Goal: Task Accomplishment & Management: Complete application form

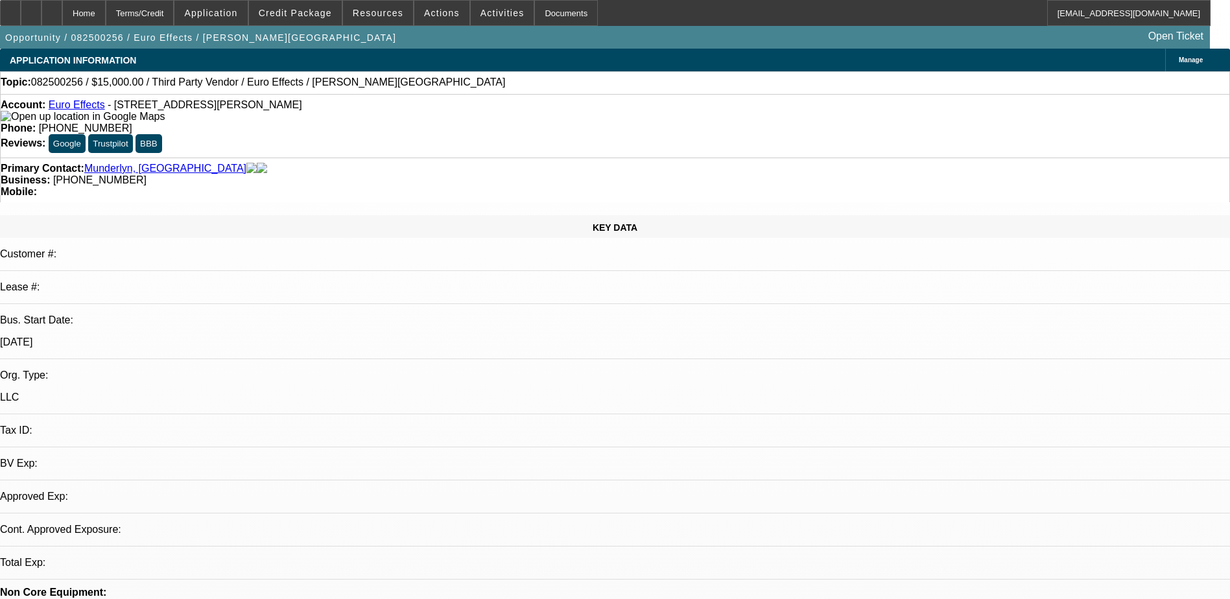
select select "0"
select select "2"
select select "0.1"
select select "1"
select select "2"
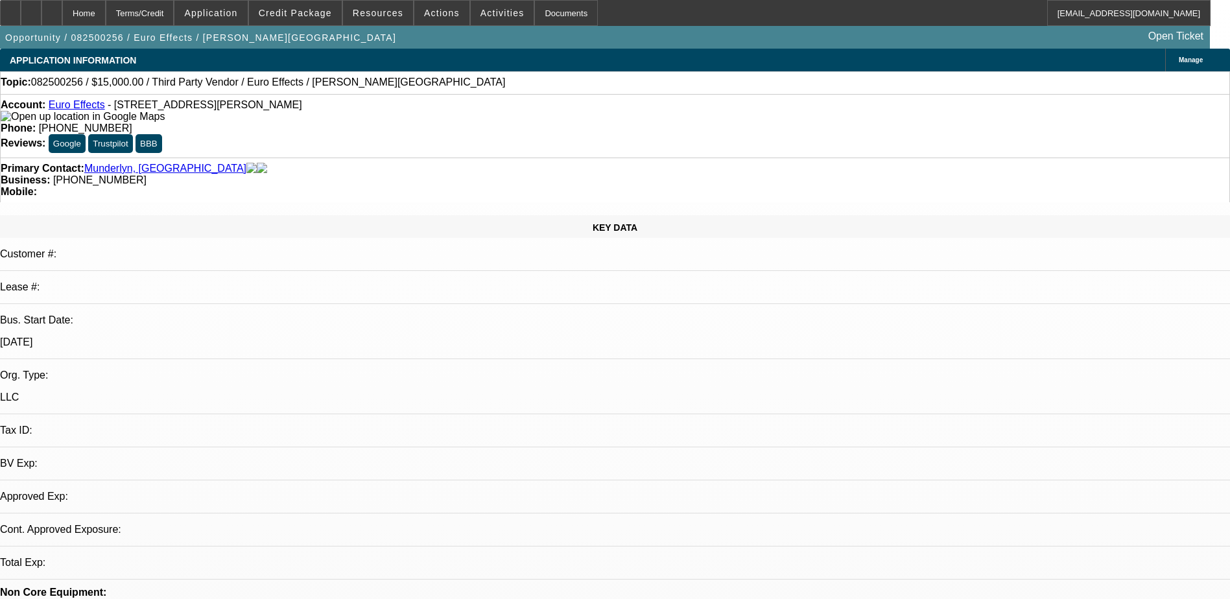
select select "4"
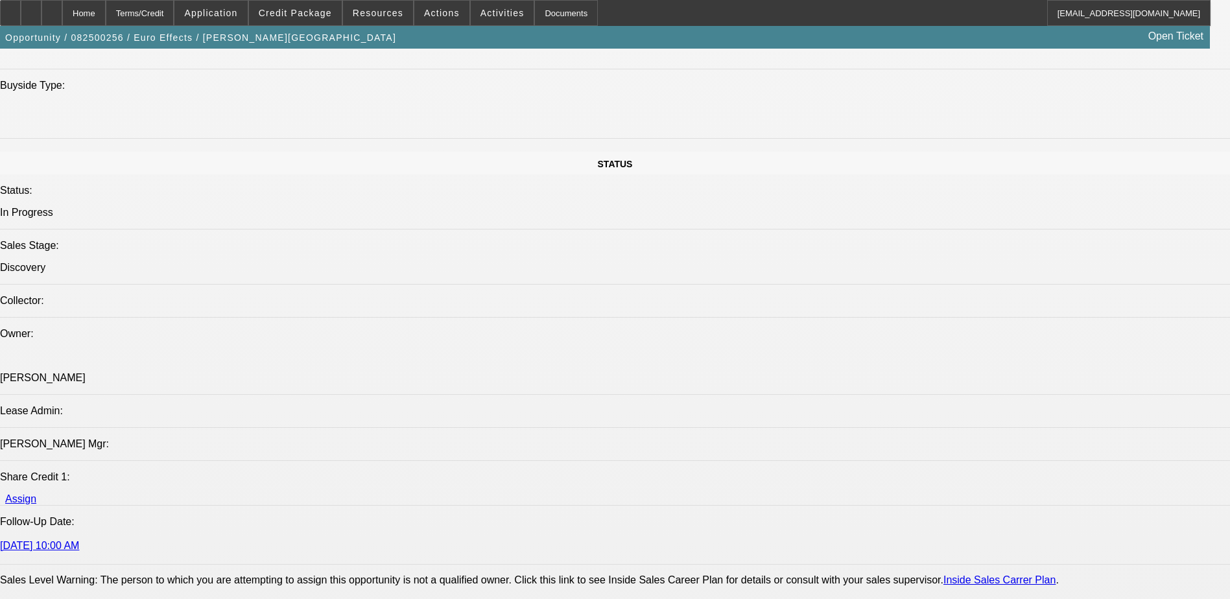
scroll to position [1427, 0]
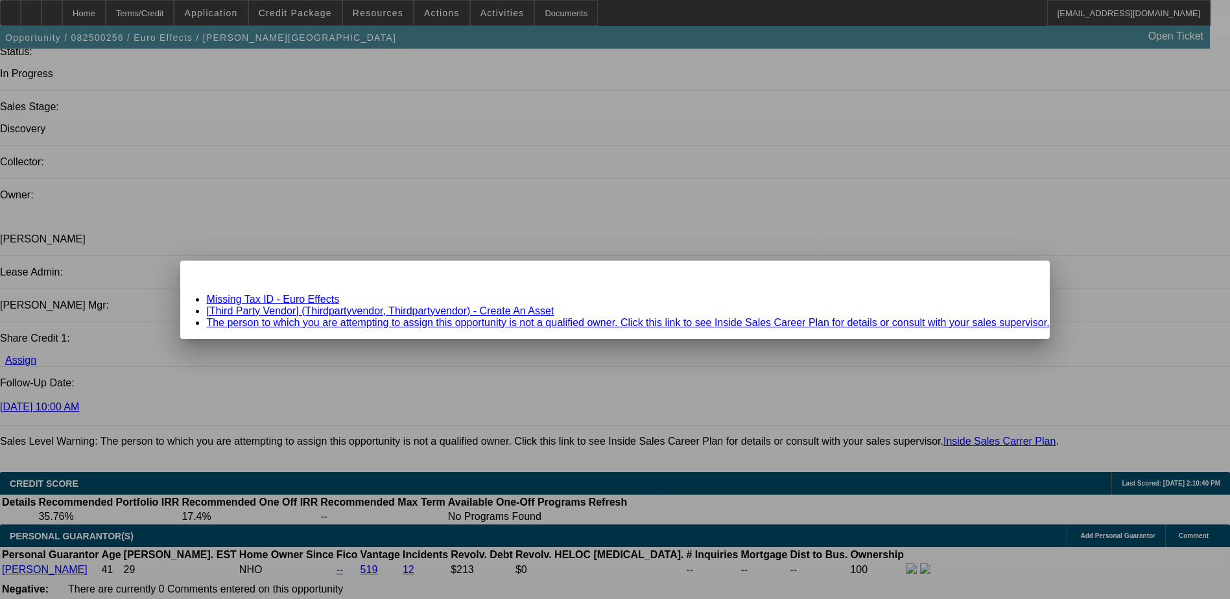
scroll to position [0, 0]
click at [1024, 276] on span "Close" at bounding box center [1033, 272] width 18 height 7
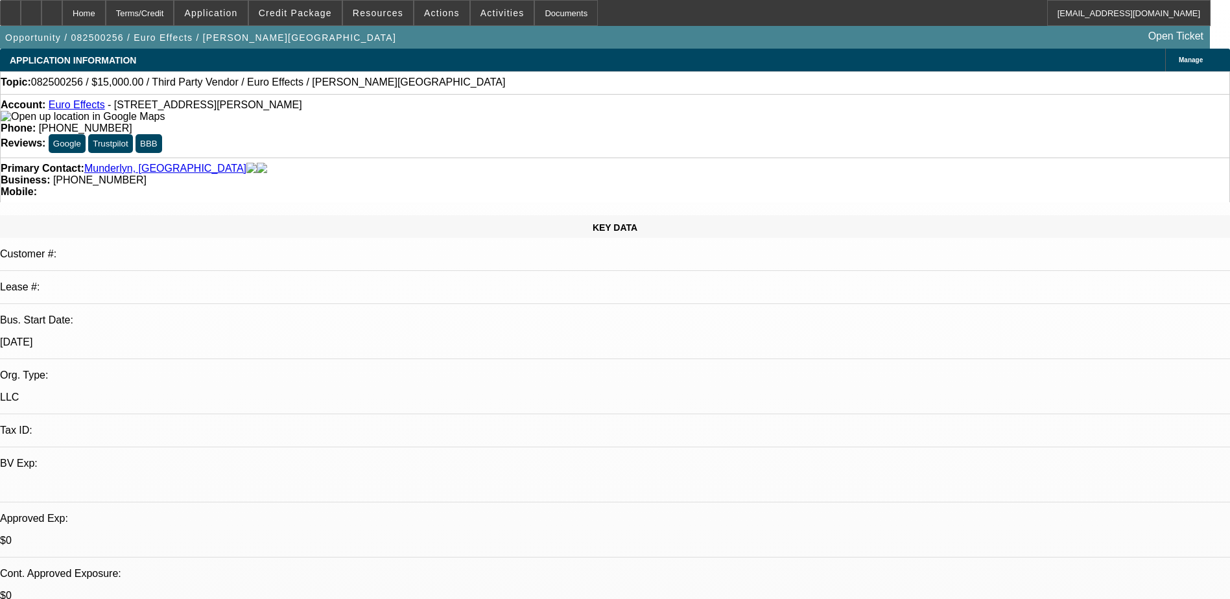
scroll to position [1427, 0]
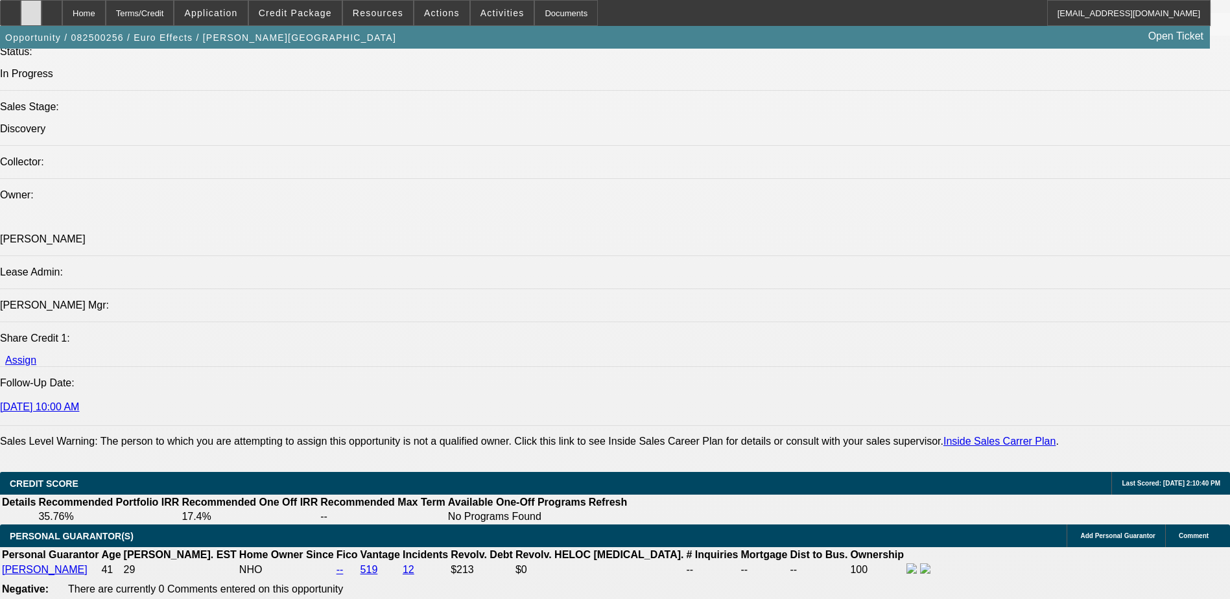
click at [31, 8] on icon at bounding box center [31, 8] width 0 height 0
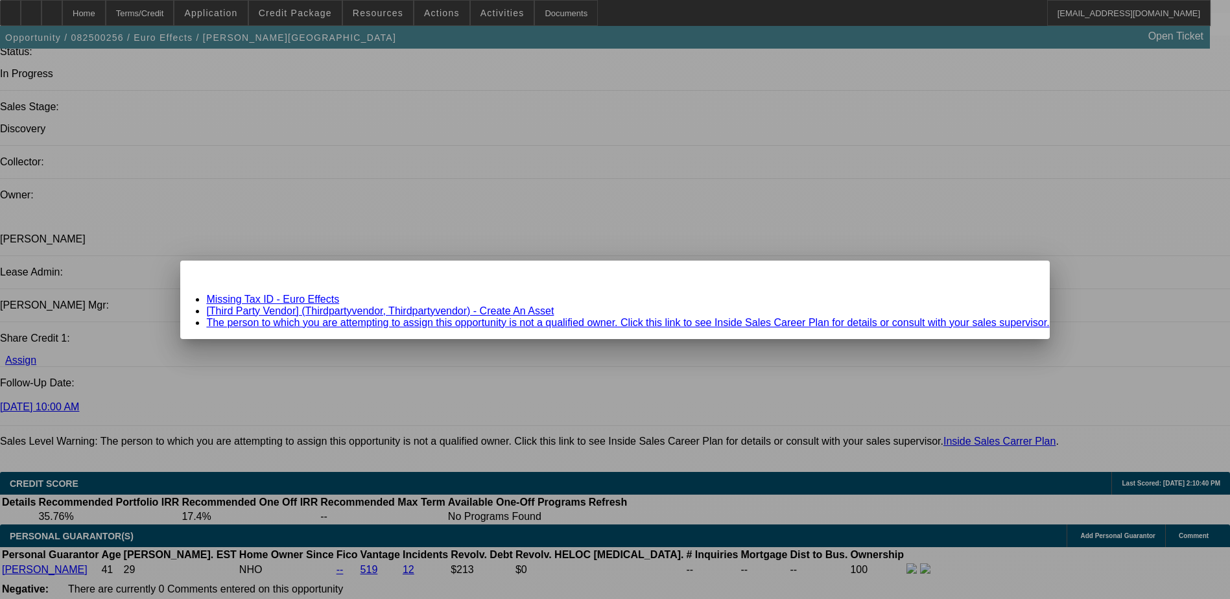
click at [574, 354] on div at bounding box center [615, 299] width 1230 height 599
click at [1024, 276] on span "Close" at bounding box center [1033, 272] width 18 height 7
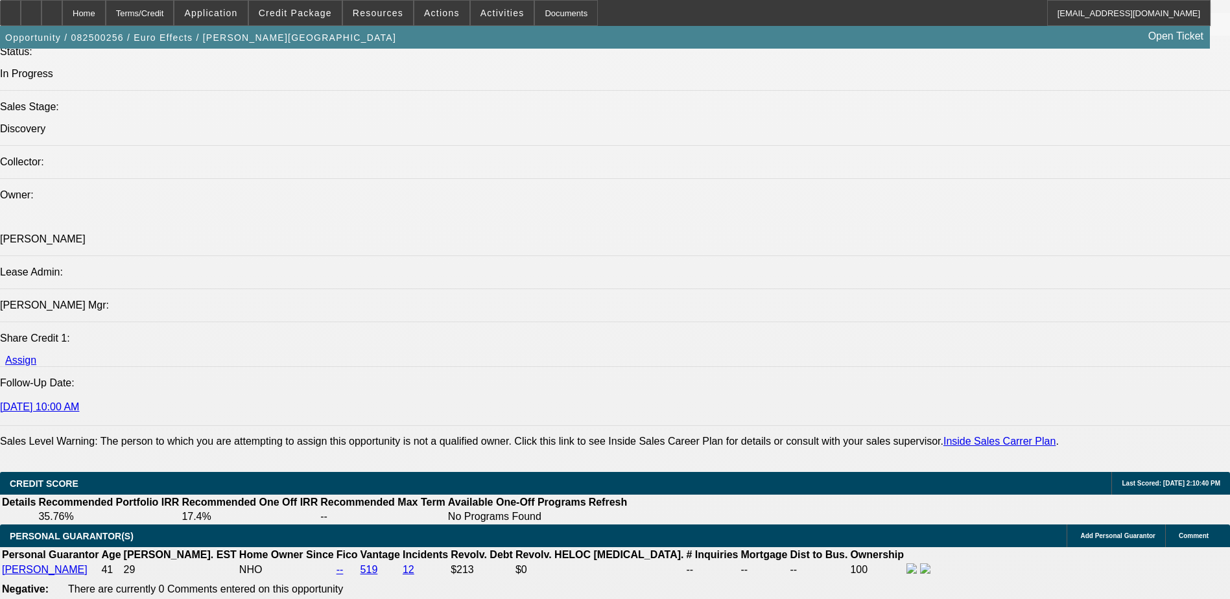
scroll to position [1427, 0]
click at [31, 8] on icon at bounding box center [31, 8] width 0 height 0
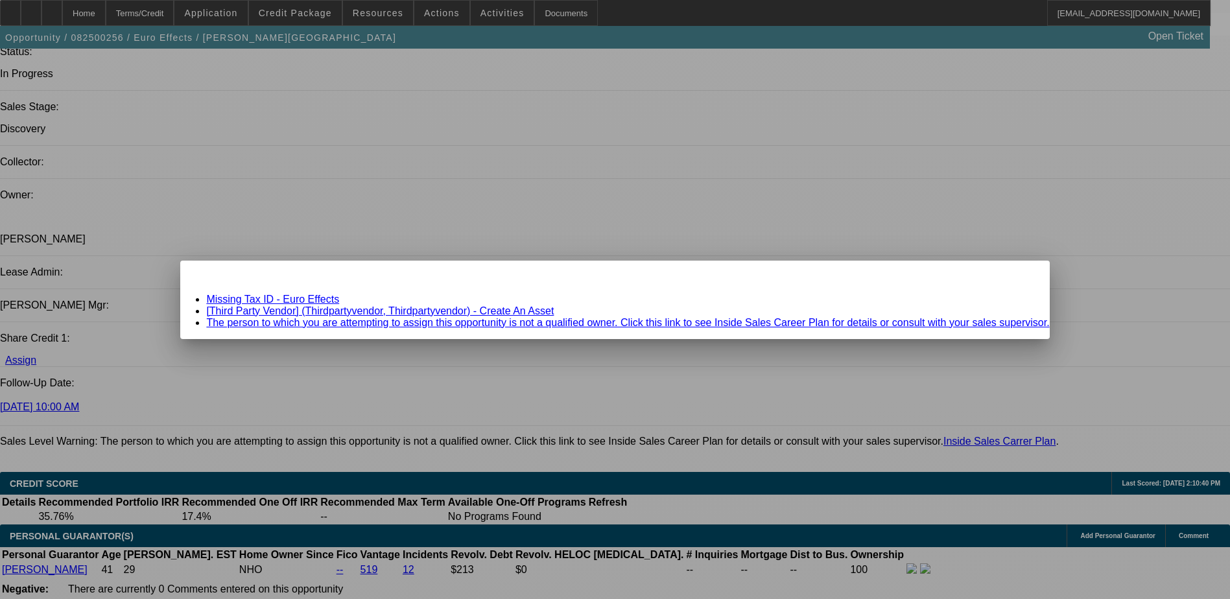
scroll to position [0, 0]
click at [1021, 276] on icon at bounding box center [1021, 272] width 0 height 7
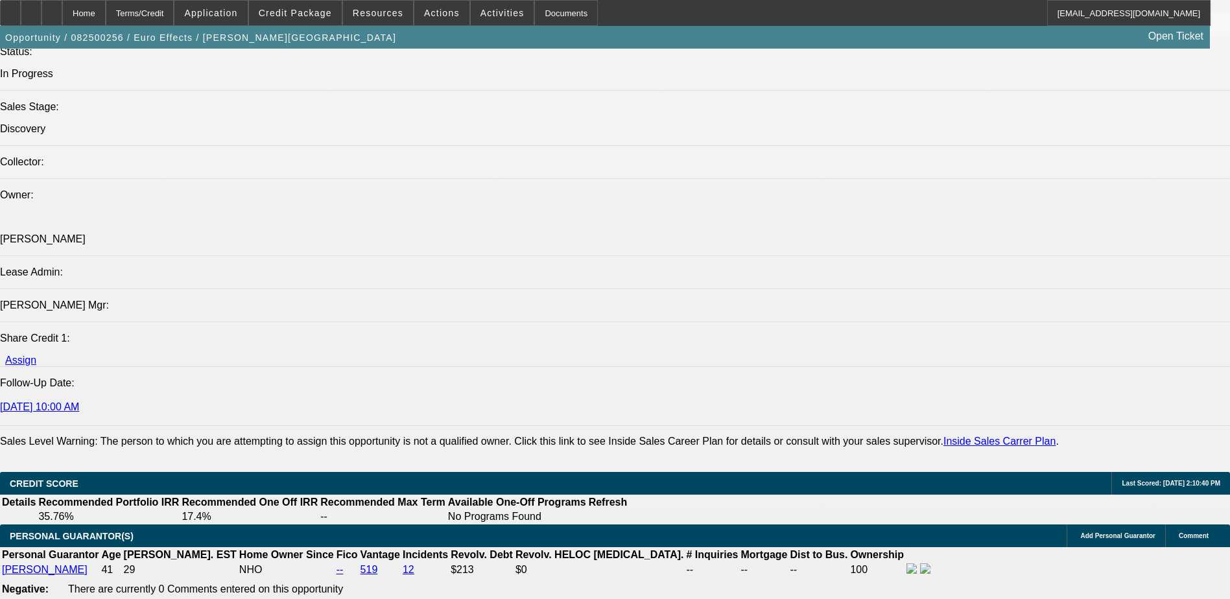
scroll to position [1427, 0]
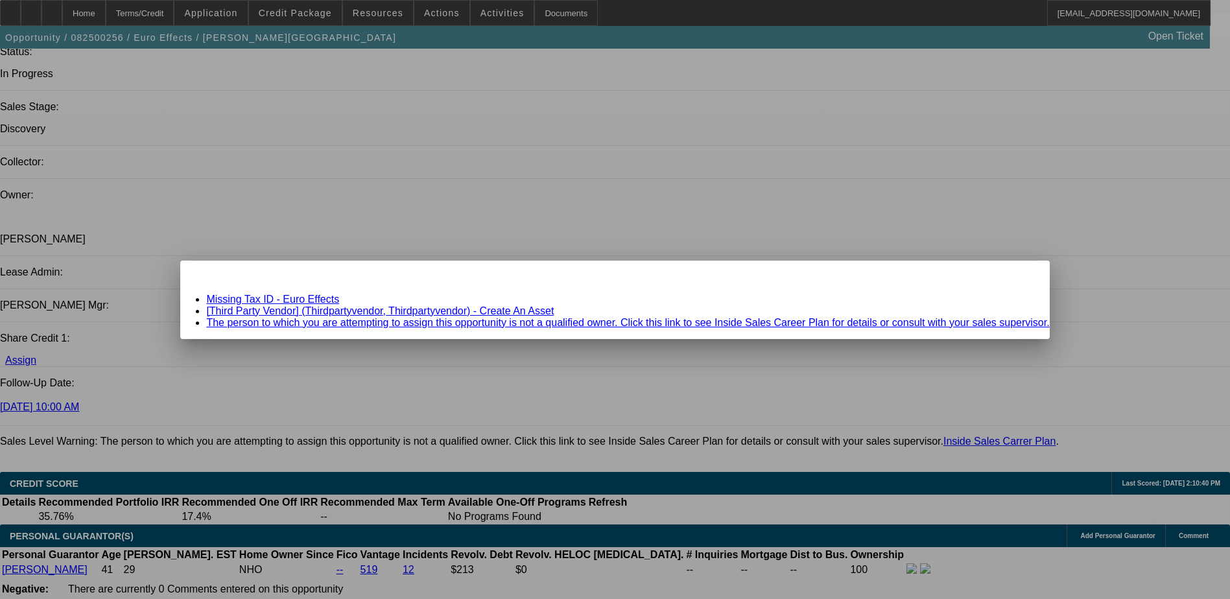
scroll to position [0, 0]
click at [1024, 276] on span "Close" at bounding box center [1033, 272] width 18 height 7
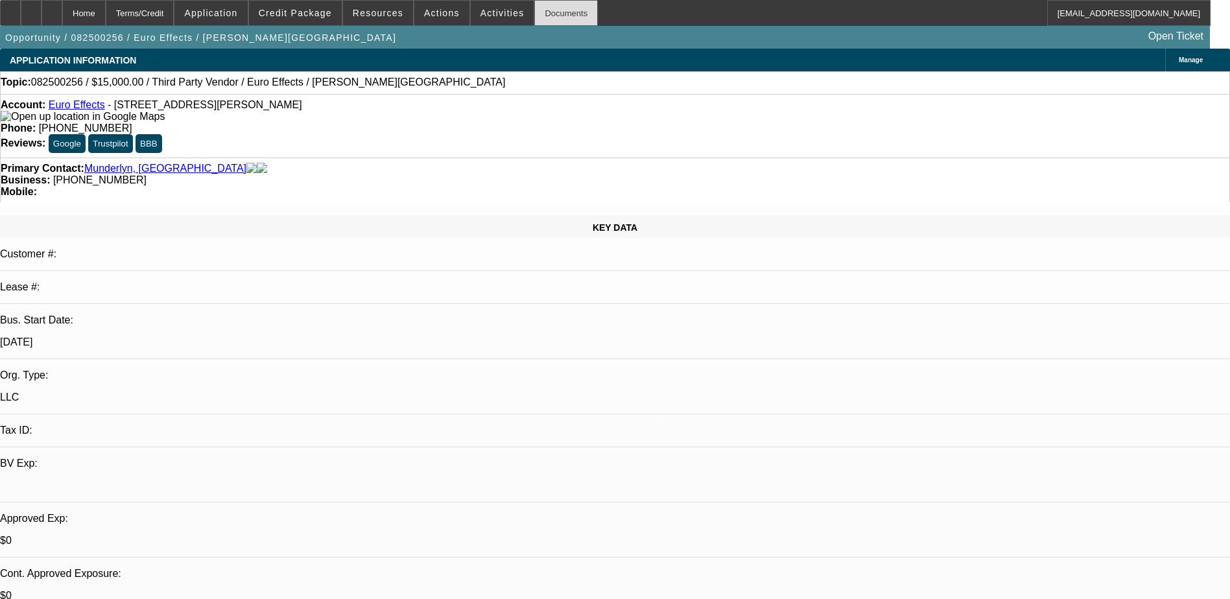
click at [534, 23] on div "Documents" at bounding box center [566, 13] width 64 height 26
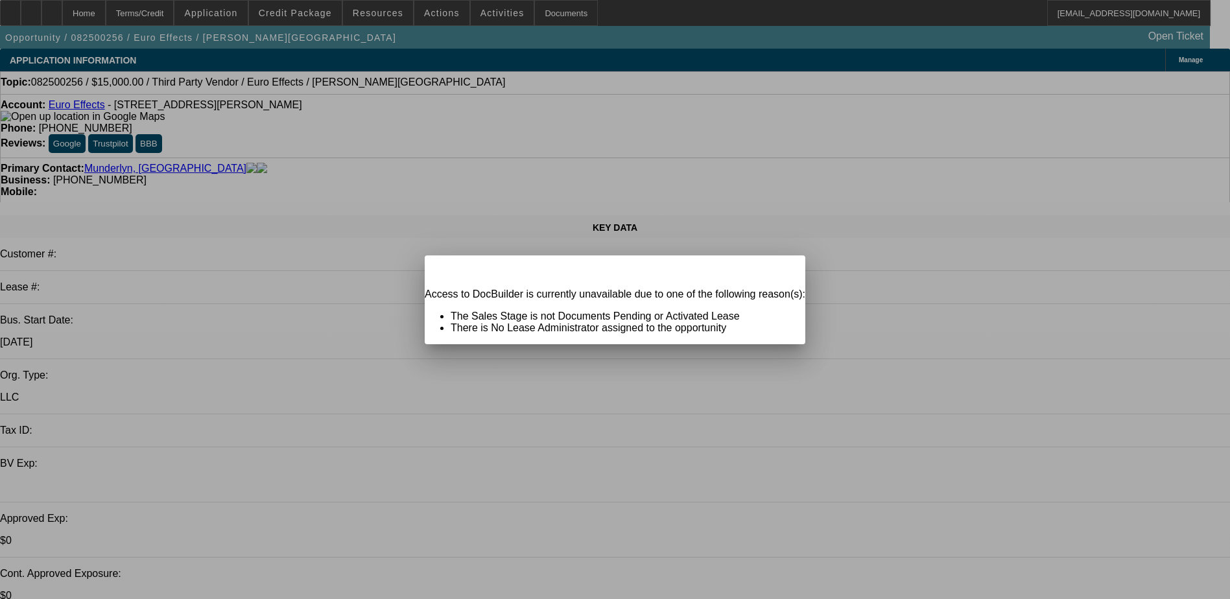
click at [780, 270] on span "Close" at bounding box center [789, 266] width 18 height 7
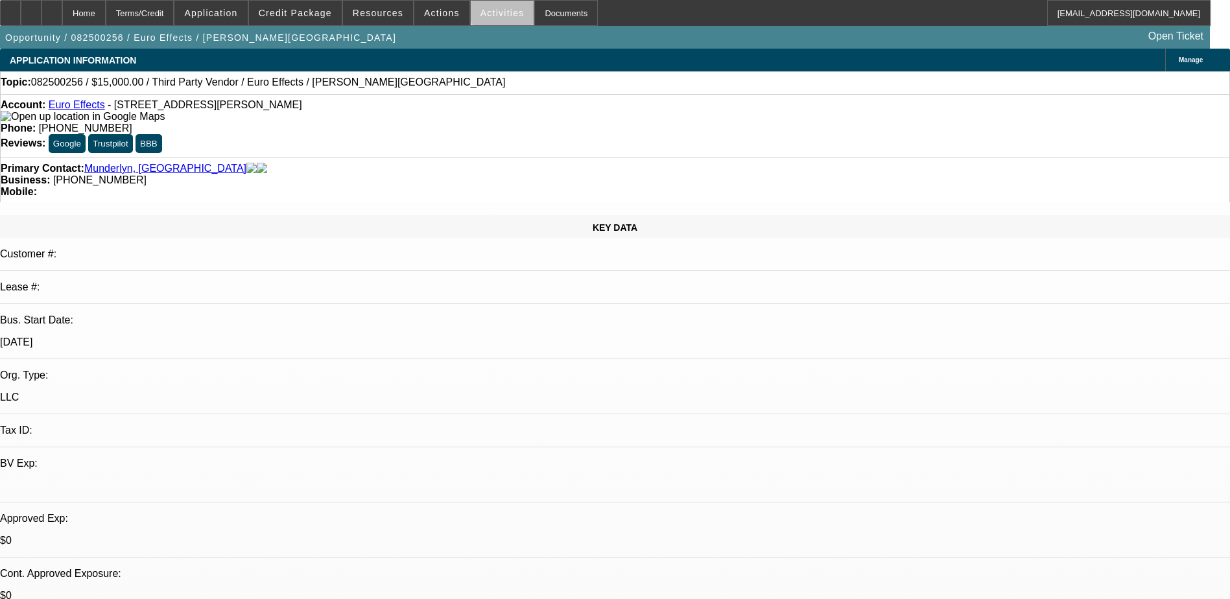
click at [496, 11] on span "Activities" at bounding box center [503, 13] width 44 height 10
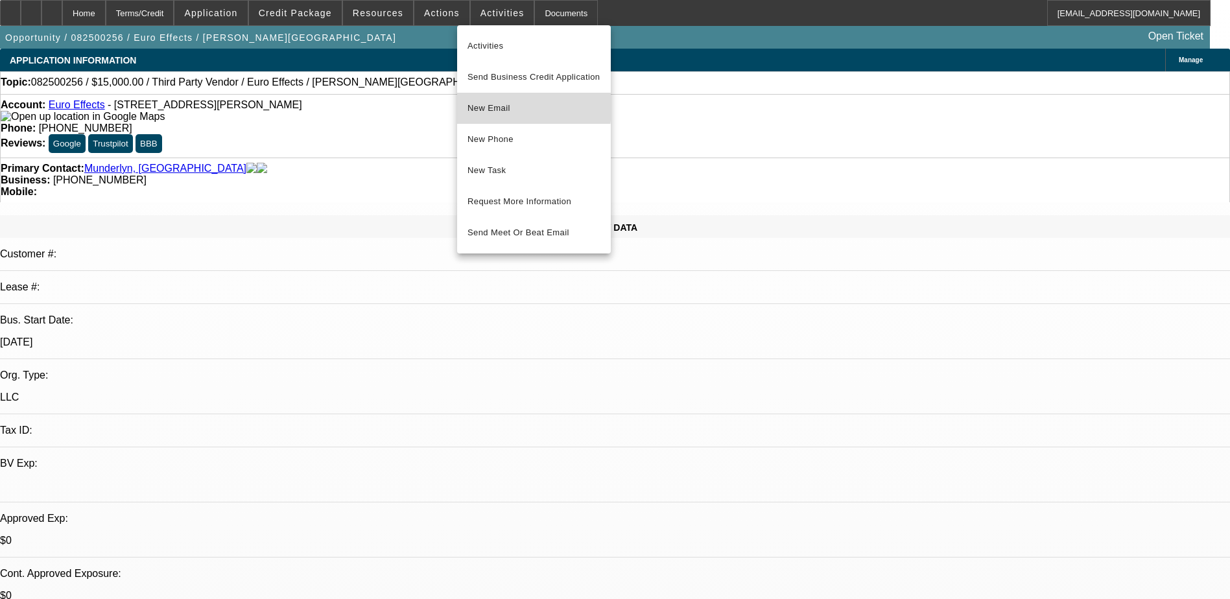
click at [479, 107] on span "New Email" at bounding box center [534, 109] width 133 height 16
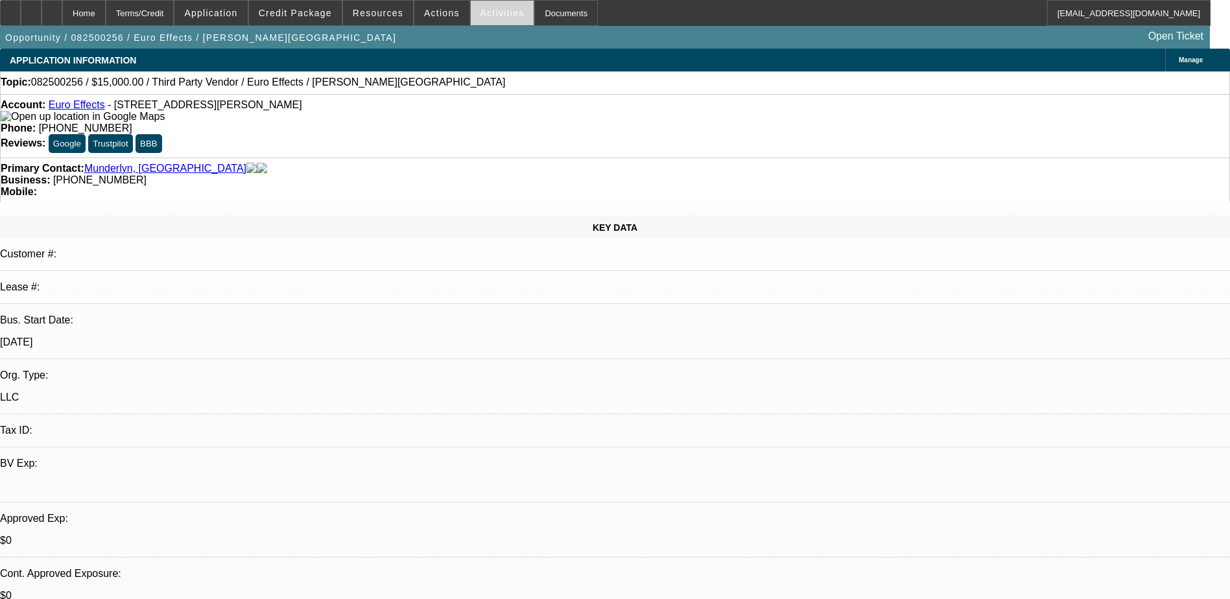
click at [483, 16] on span "Activities" at bounding box center [503, 13] width 44 height 10
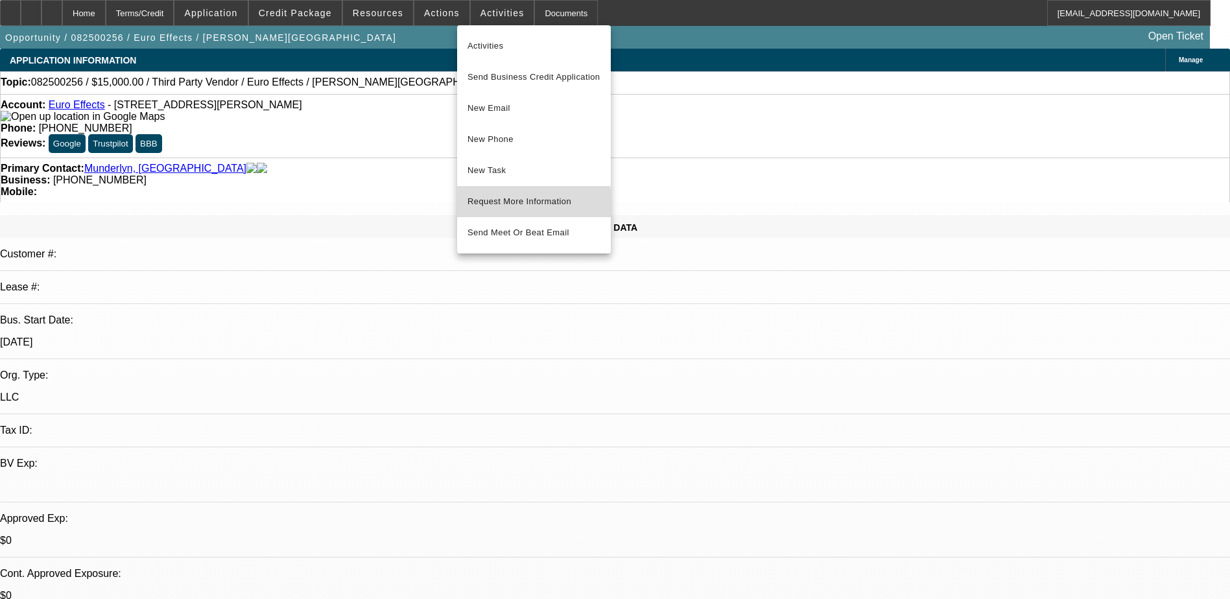
click at [529, 205] on span "Request More Information" at bounding box center [534, 202] width 133 height 16
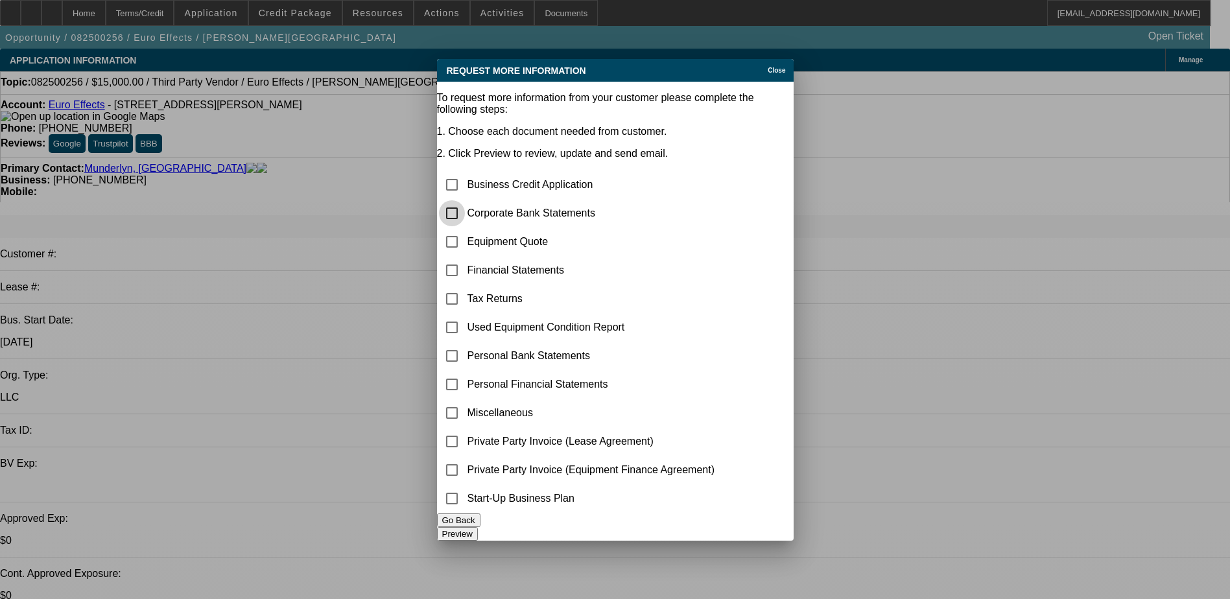
click at [465, 200] on input "checkbox" at bounding box center [452, 213] width 26 height 26
checkbox input "true"
click at [765, 59] on div "Close" at bounding box center [779, 66] width 29 height 15
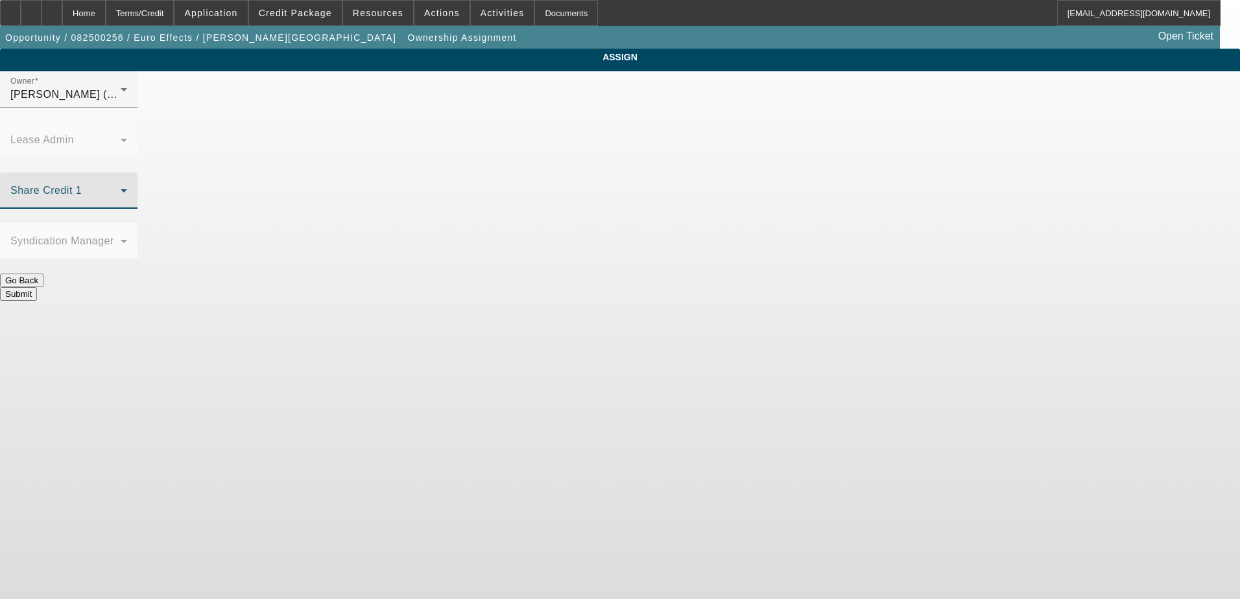
click at [121, 188] on span at bounding box center [65, 196] width 110 height 16
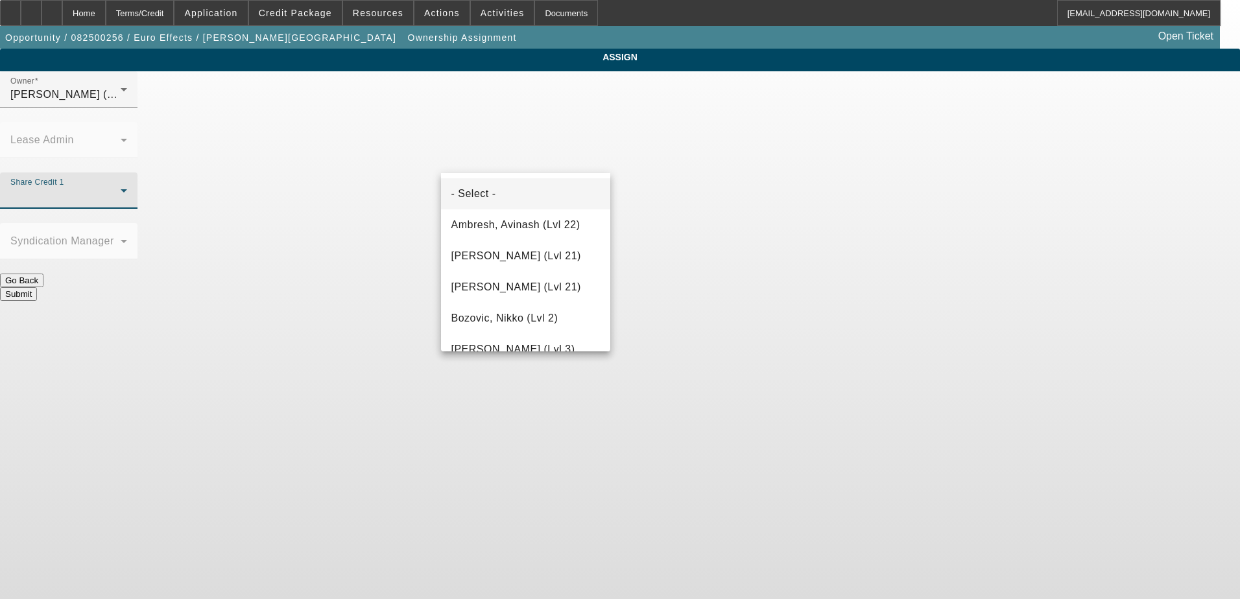
click at [569, 108] on div at bounding box center [620, 299] width 1240 height 599
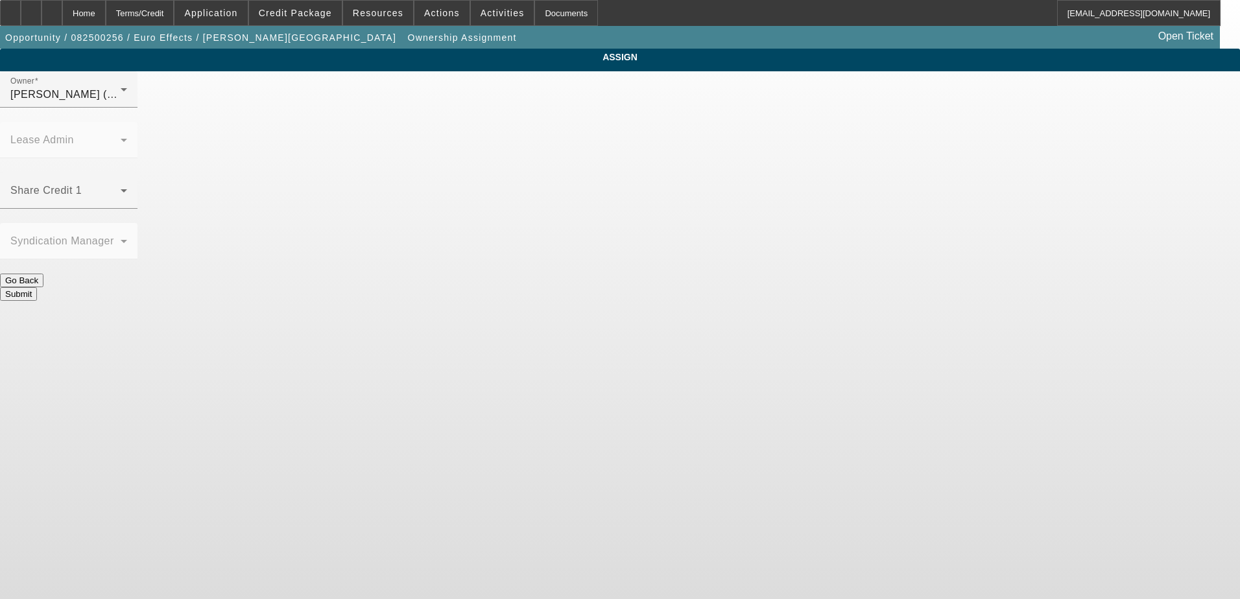
click at [121, 102] on div "[PERSON_NAME] (Lvl 1)" at bounding box center [65, 95] width 110 height 16
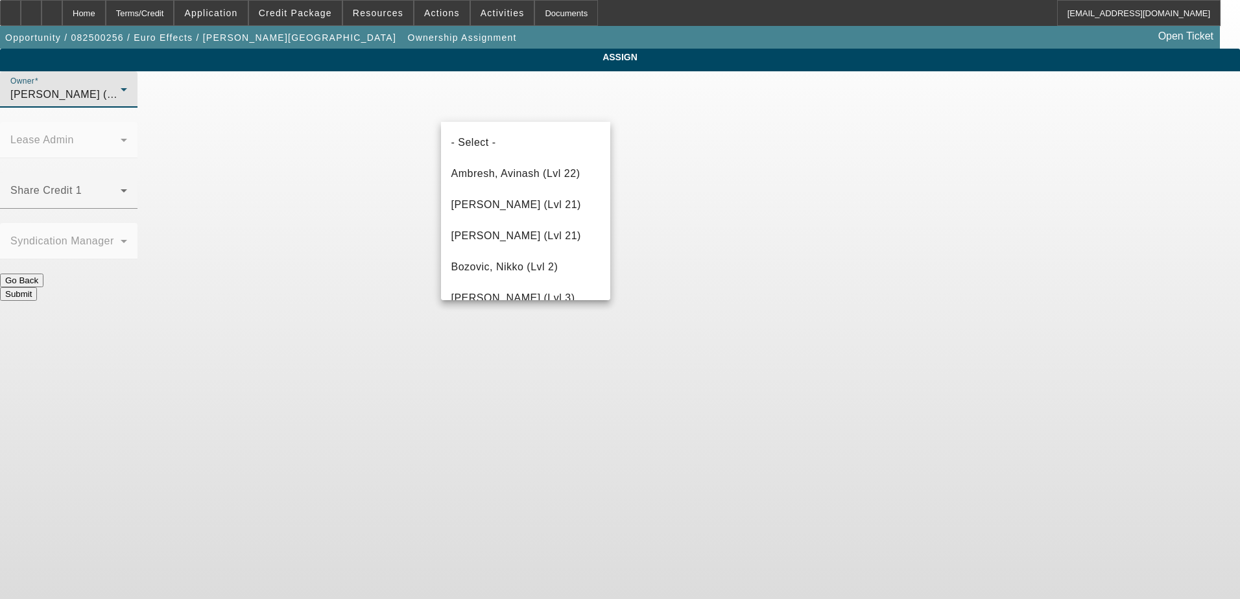
scroll to position [195, 0]
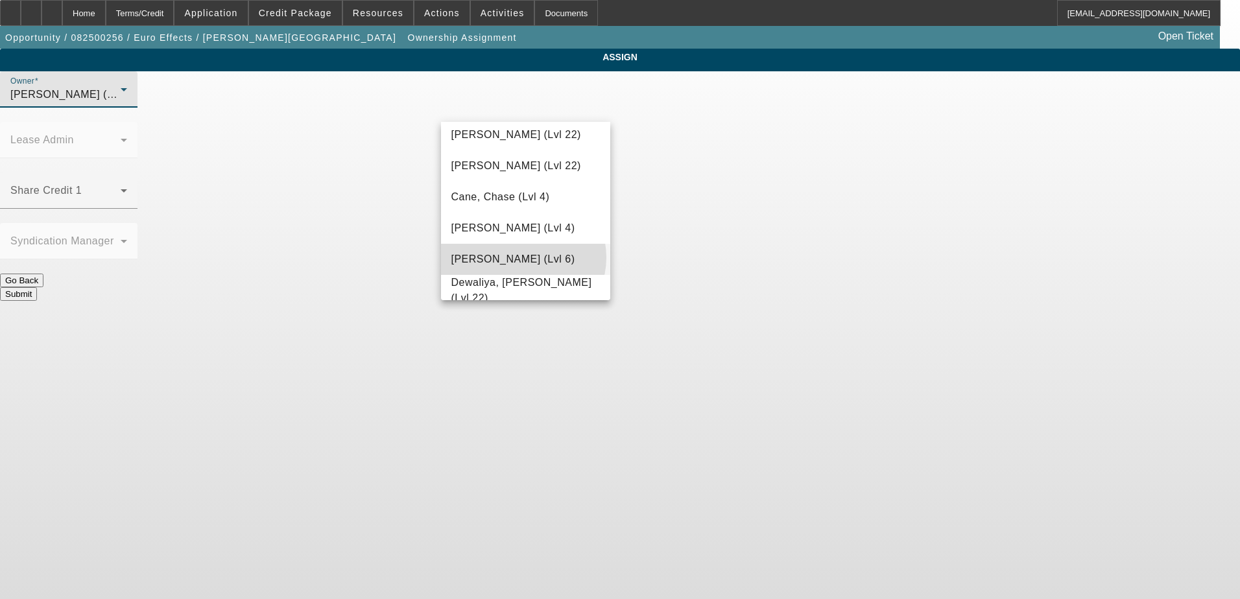
click at [523, 258] on span "[PERSON_NAME] (Lvl 6)" at bounding box center [513, 260] width 124 height 16
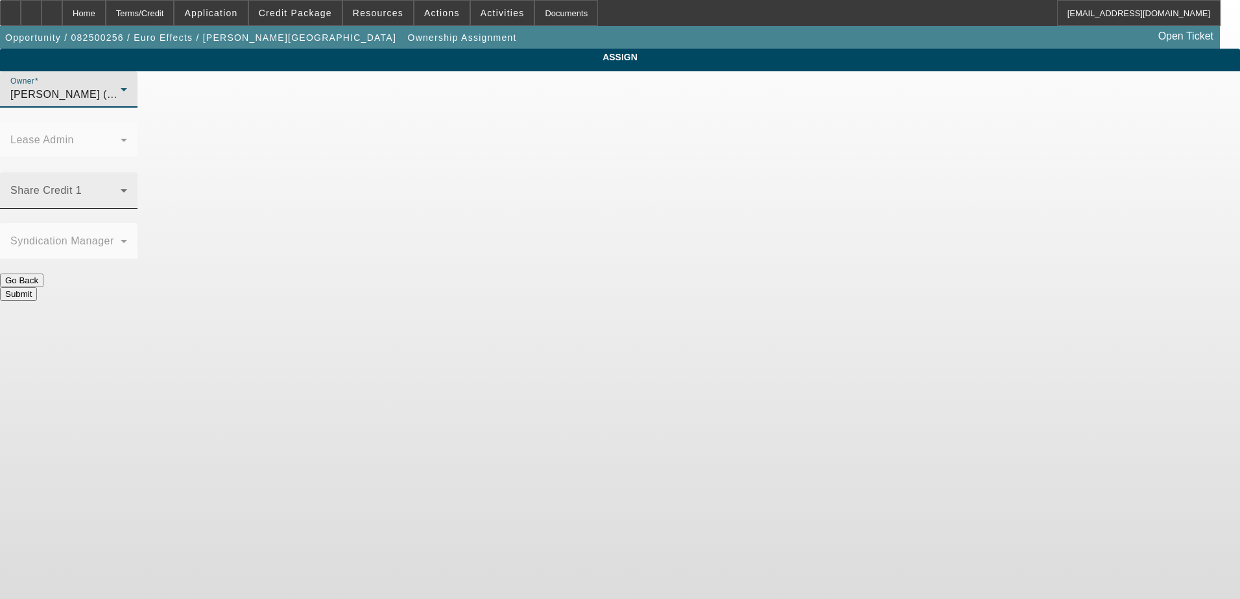
click at [127, 173] on div "Share Credit 1" at bounding box center [68, 191] width 117 height 36
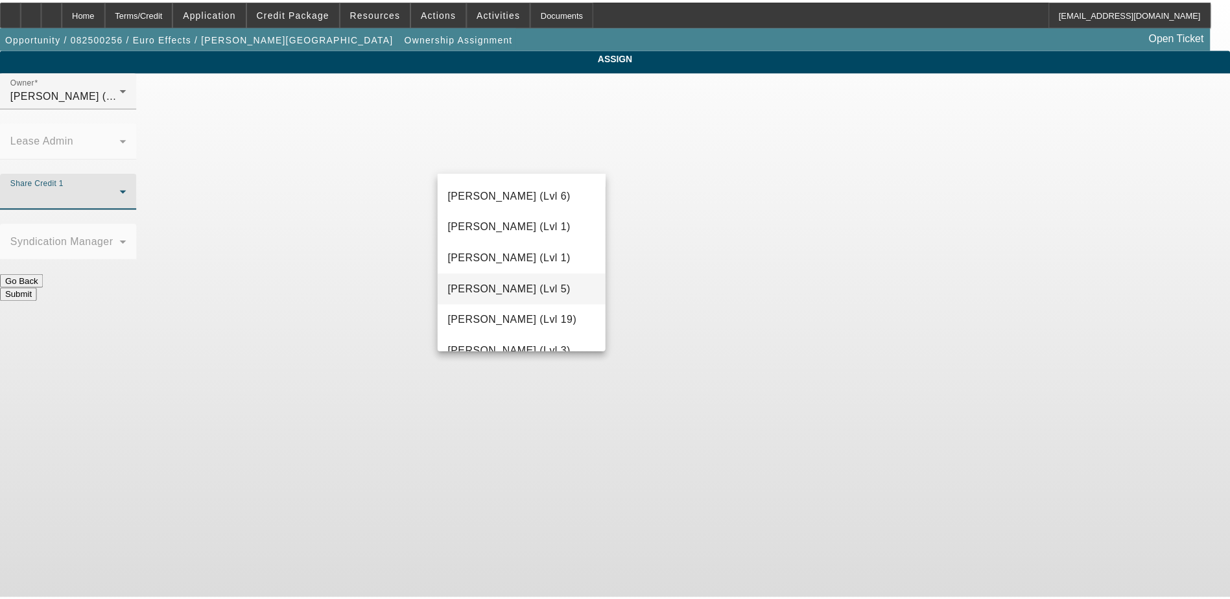
scroll to position [1168, 0]
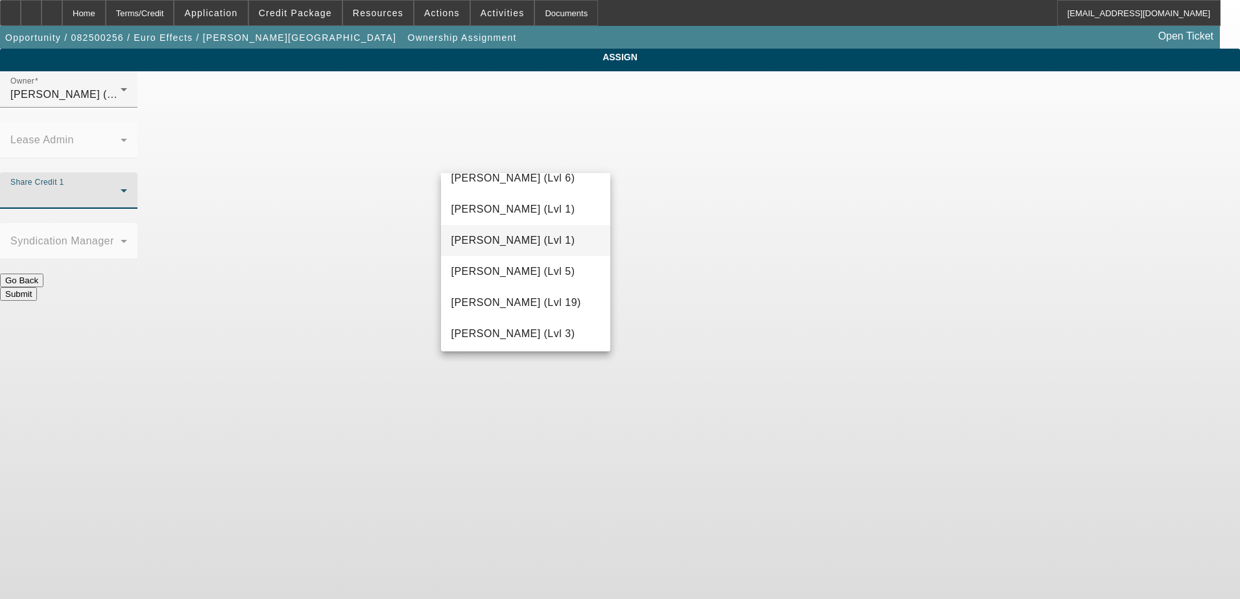
click at [512, 248] on mat-option "[PERSON_NAME] (Lvl 1)" at bounding box center [526, 240] width 170 height 31
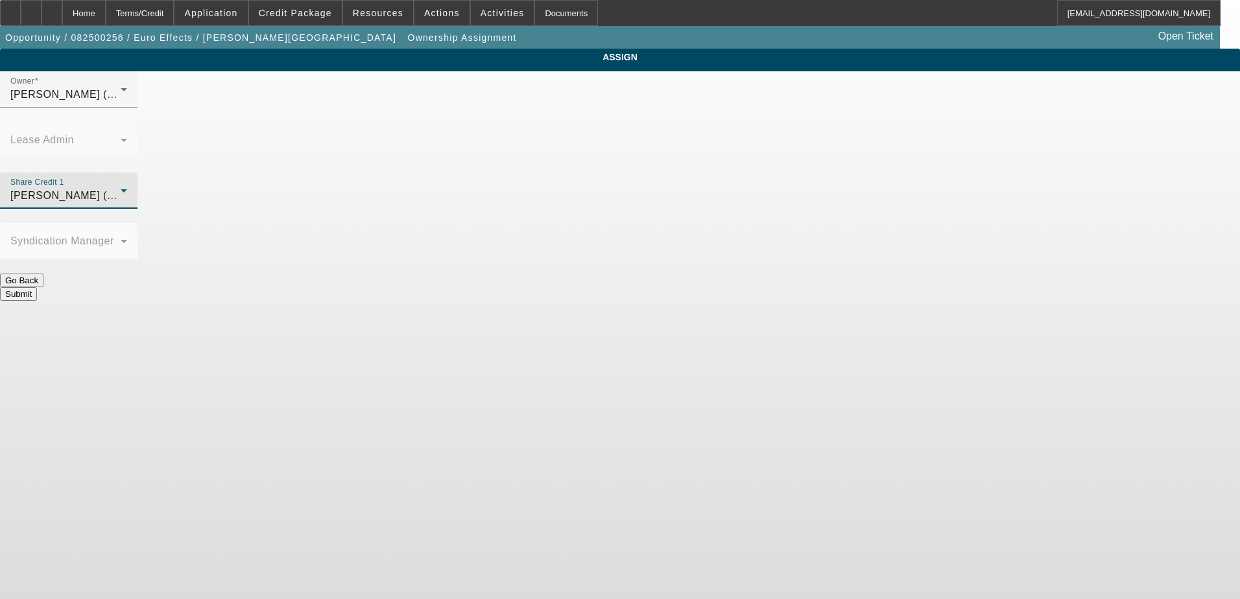
click at [37, 287] on button "Submit" at bounding box center [18, 294] width 37 height 14
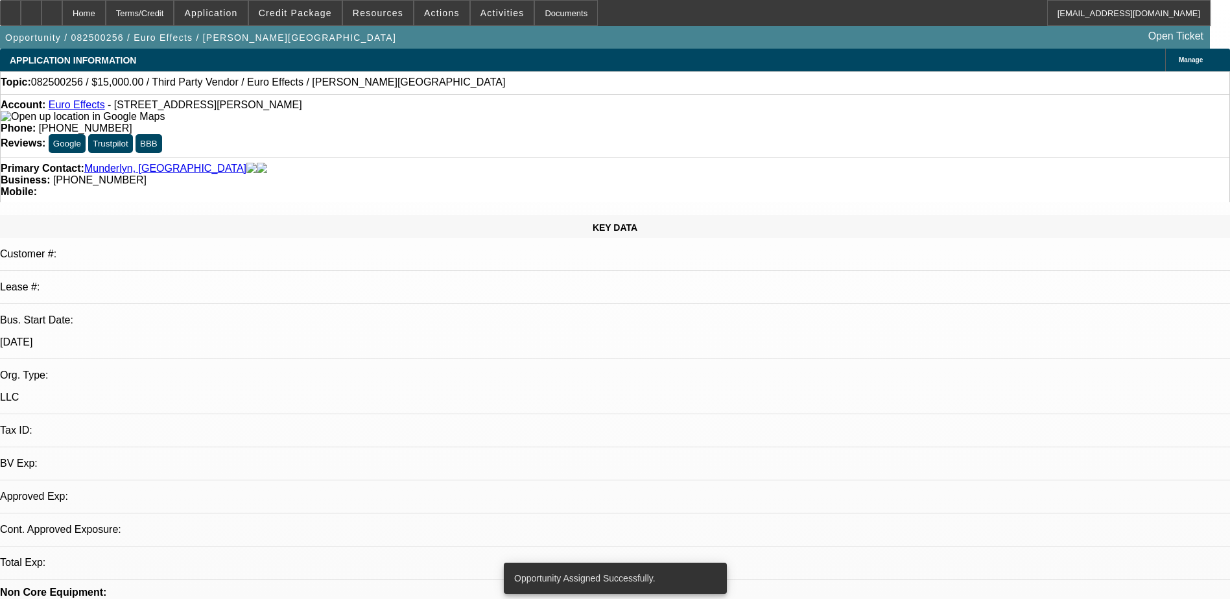
select select "0"
select select "2"
select select "0.1"
select select "4"
